Goal: Task Accomplishment & Management: Complete application form

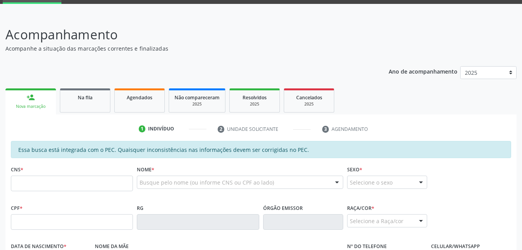
scroll to position [78, 0]
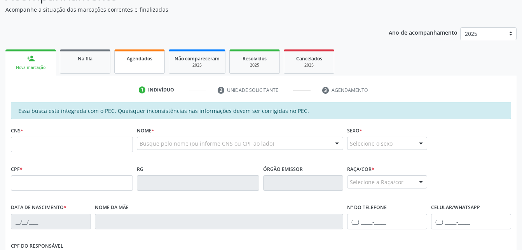
click at [131, 64] on link "Agendados" at bounding box center [139, 61] width 51 height 24
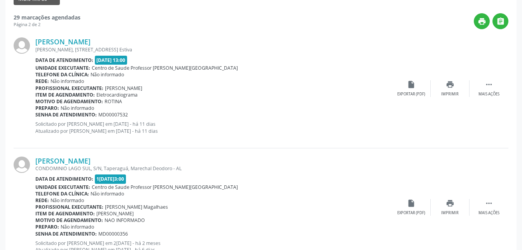
scroll to position [0, 0]
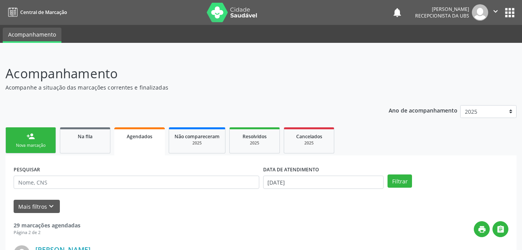
click at [37, 139] on link "person_add Nova marcação" at bounding box center [30, 140] width 51 height 26
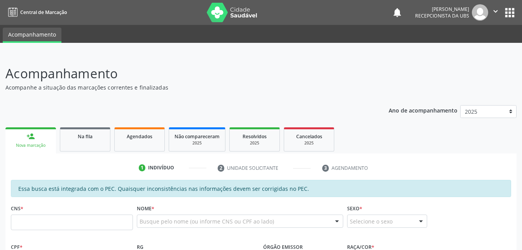
scroll to position [78, 0]
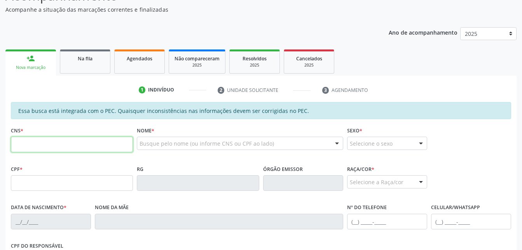
click at [123, 143] on input "text" at bounding box center [72, 144] width 122 height 16
type input "707 1098 4467 4620"
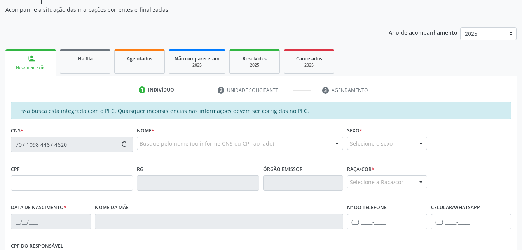
type input "078.353.784-00"
type input "[DATE]"
type input "Laudinete [PERSON_NAME]"
type input "[PHONE_NUMBER]"
type input "258"
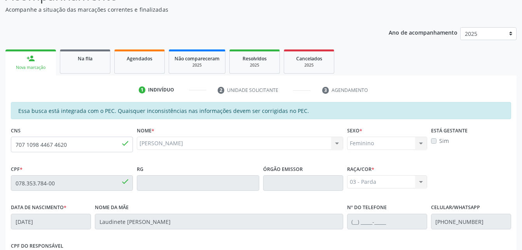
scroll to position [205, 0]
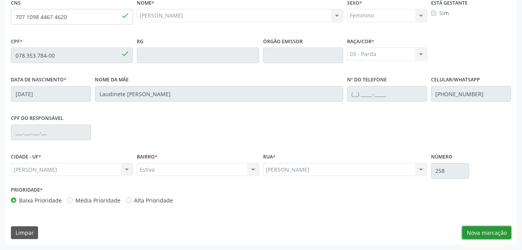
click at [498, 234] on button "Nova marcação" at bounding box center [486, 232] width 49 height 13
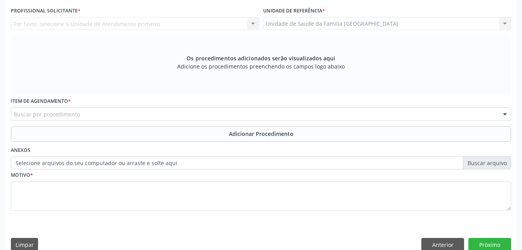
scroll to position [166, 0]
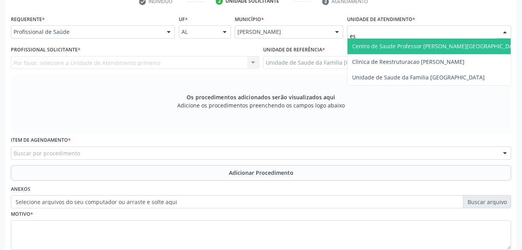
type input "est"
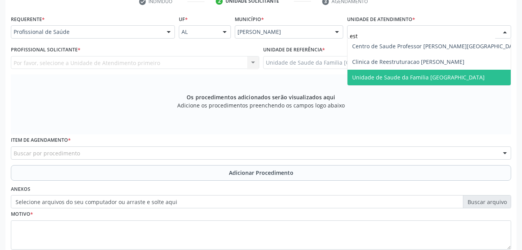
click at [414, 72] on span "Unidade de Saude da Familia [GEOGRAPHIC_DATA]" at bounding box center [437, 78] width 178 height 16
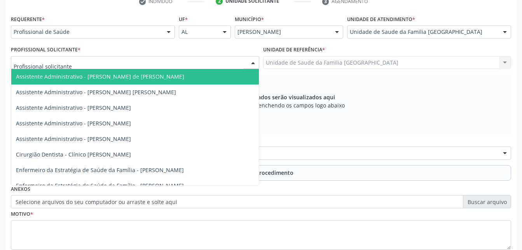
click at [210, 62] on div at bounding box center [135, 62] width 248 height 13
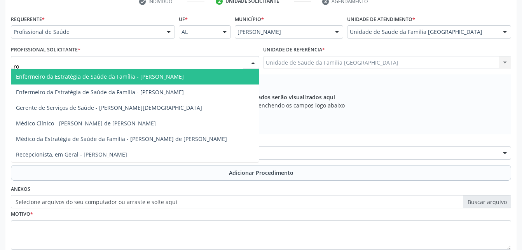
type input "rod"
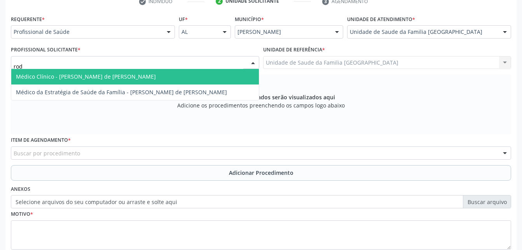
click at [229, 75] on span "Médico Clínico - [PERSON_NAME] de [PERSON_NAME]" at bounding box center [135, 77] width 248 height 16
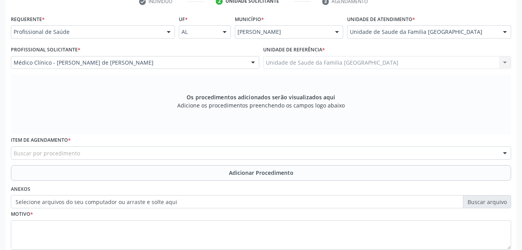
click at [214, 152] on div "Buscar por procedimento" at bounding box center [261, 152] width 500 height 13
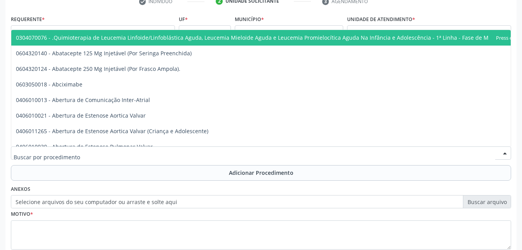
click at [208, 155] on input "text" at bounding box center [255, 157] width 482 height 16
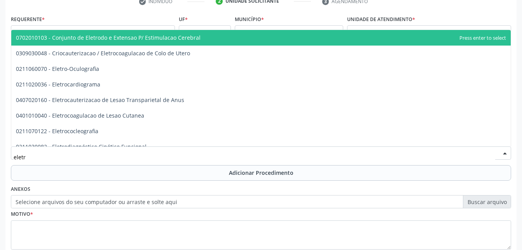
type input "eletro"
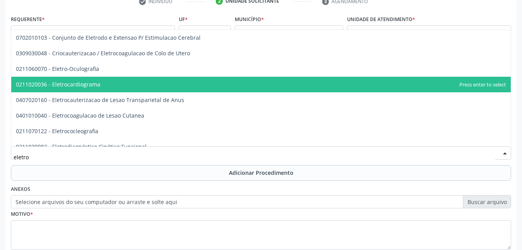
click at [159, 88] on span "0211020036 - Eletrocardiograma" at bounding box center [261, 85] width 500 height 16
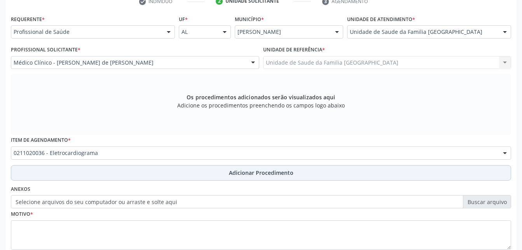
click at [193, 169] on button "Adicionar Procedimento" at bounding box center [261, 173] width 500 height 16
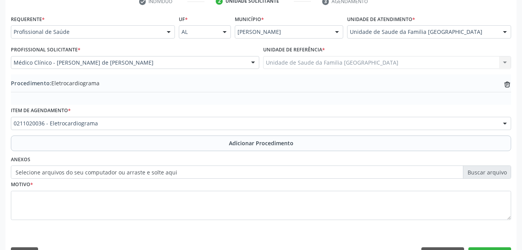
scroll to position [188, 0]
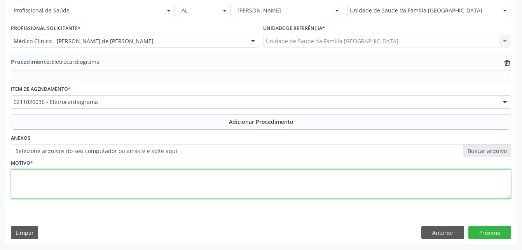
click at [195, 181] on textarea at bounding box center [261, 184] width 500 height 30
type textarea "has"
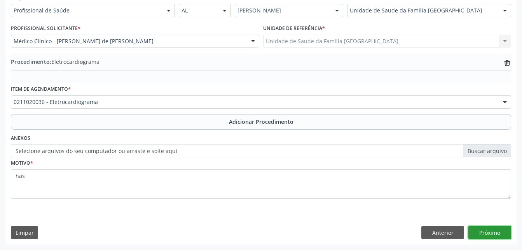
click at [490, 230] on button "Próximo" at bounding box center [489, 231] width 43 height 13
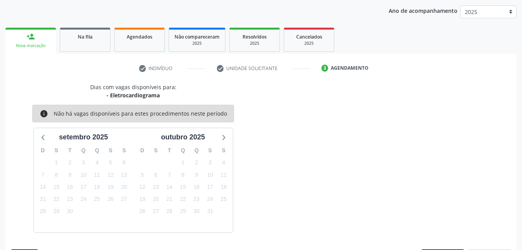
scroll to position [122, 0]
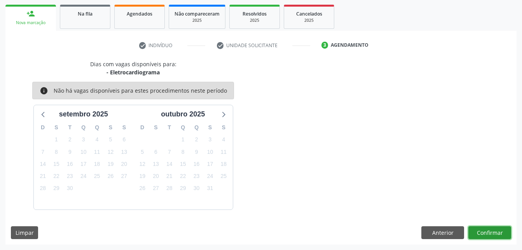
click at [484, 229] on button "Confirmar" at bounding box center [489, 232] width 43 height 13
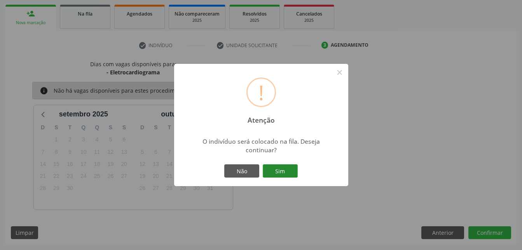
click at [272, 167] on button "Sim" at bounding box center [280, 170] width 35 height 13
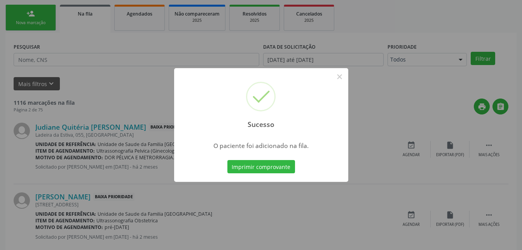
scroll to position [18, 0]
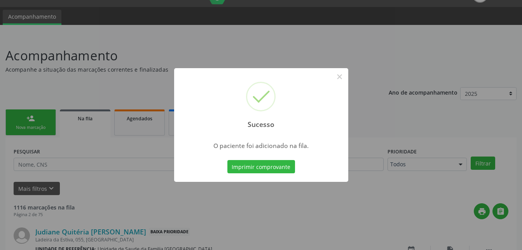
click at [30, 120] on div "Sucesso × O paciente foi adicionado na fila. Imprimir comprovante Cancel" at bounding box center [261, 125] width 522 height 250
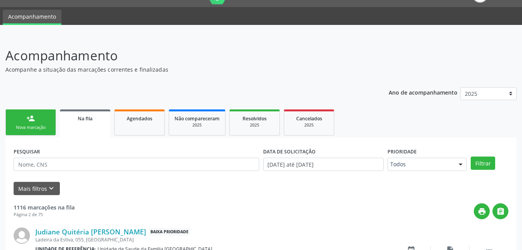
click at [35, 123] on link "person_add Nova marcação" at bounding box center [30, 122] width 51 height 26
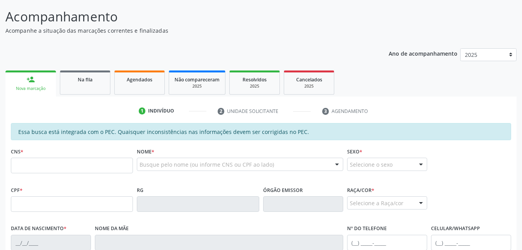
scroll to position [96, 0]
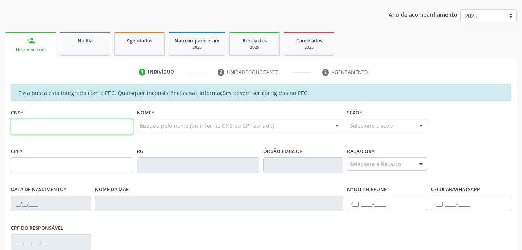
click at [61, 123] on input "text" at bounding box center [72, 127] width 122 height 16
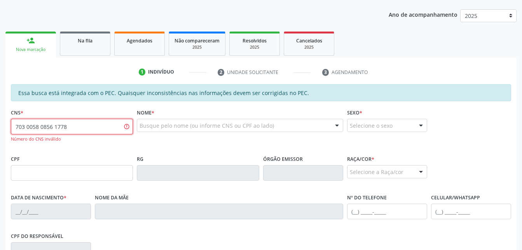
type input "703 0058 0856 1778"
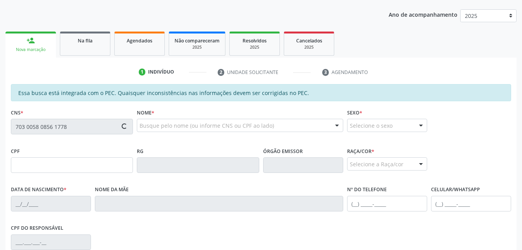
type input "0[DATE]"
type input "[PERSON_NAME]"
type input "[PHONE_NUMBER]"
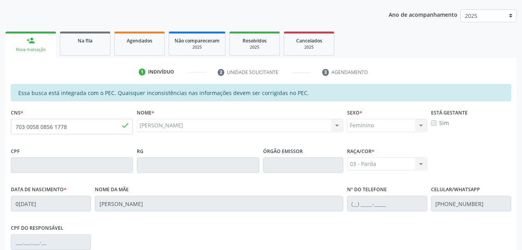
scroll to position [205, 0]
